Goal: Transaction & Acquisition: Purchase product/service

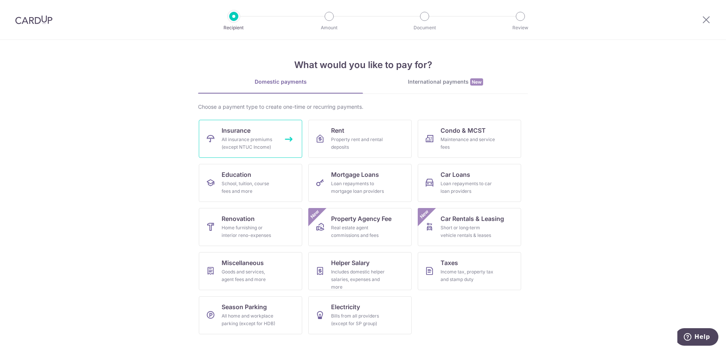
click at [260, 137] on div "All insurance premiums (except NTUC Income)" at bounding box center [249, 143] width 55 height 15
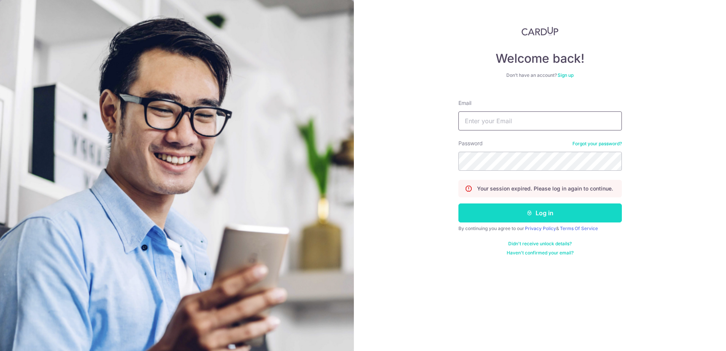
type input "[EMAIL_ADDRESS][DOMAIN_NAME]"
click at [538, 213] on button "Log in" at bounding box center [540, 212] width 163 height 19
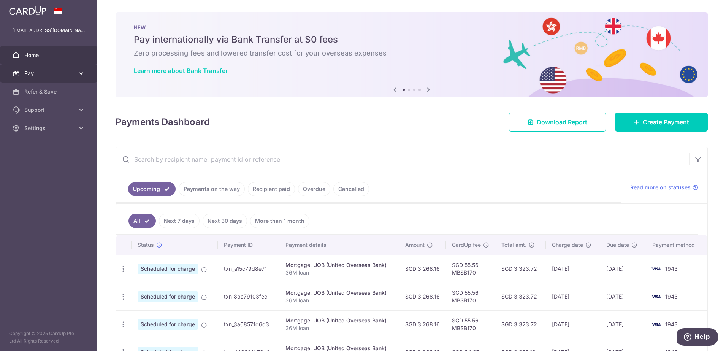
click at [30, 72] on span "Pay" at bounding box center [49, 74] width 50 height 8
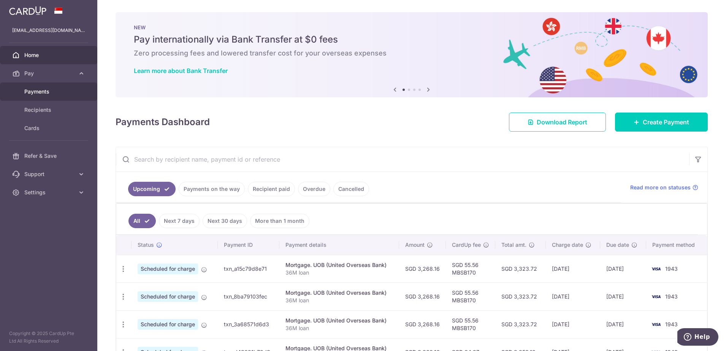
click at [33, 90] on span "Payments" at bounding box center [49, 92] width 50 height 8
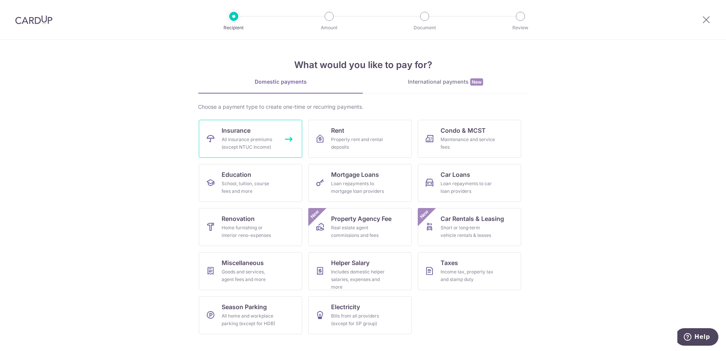
click at [275, 141] on div "All insurance premiums (except NTUC Income)" at bounding box center [249, 143] width 55 height 15
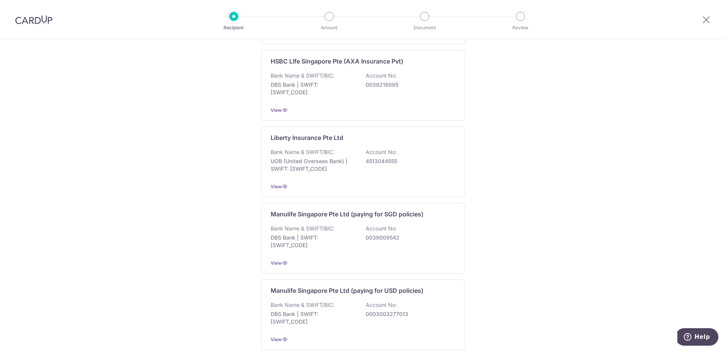
scroll to position [687, 0]
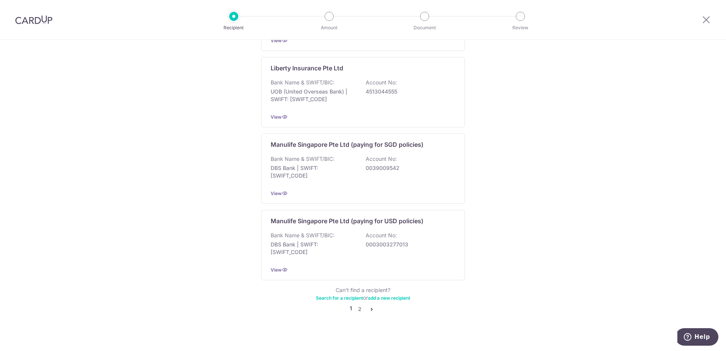
click at [370, 306] on icon "pager" at bounding box center [372, 309] width 6 height 6
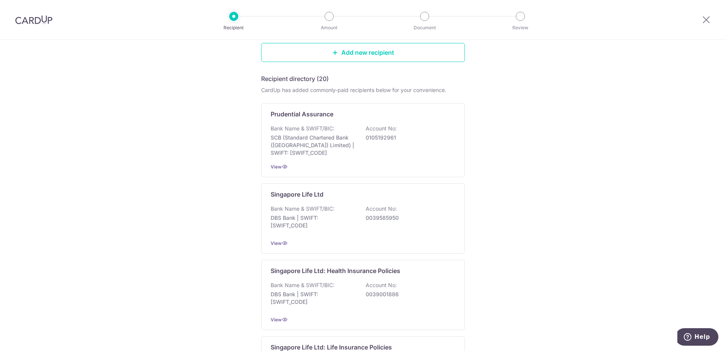
scroll to position [0, 0]
